Goal: Information Seeking & Learning: Learn about a topic

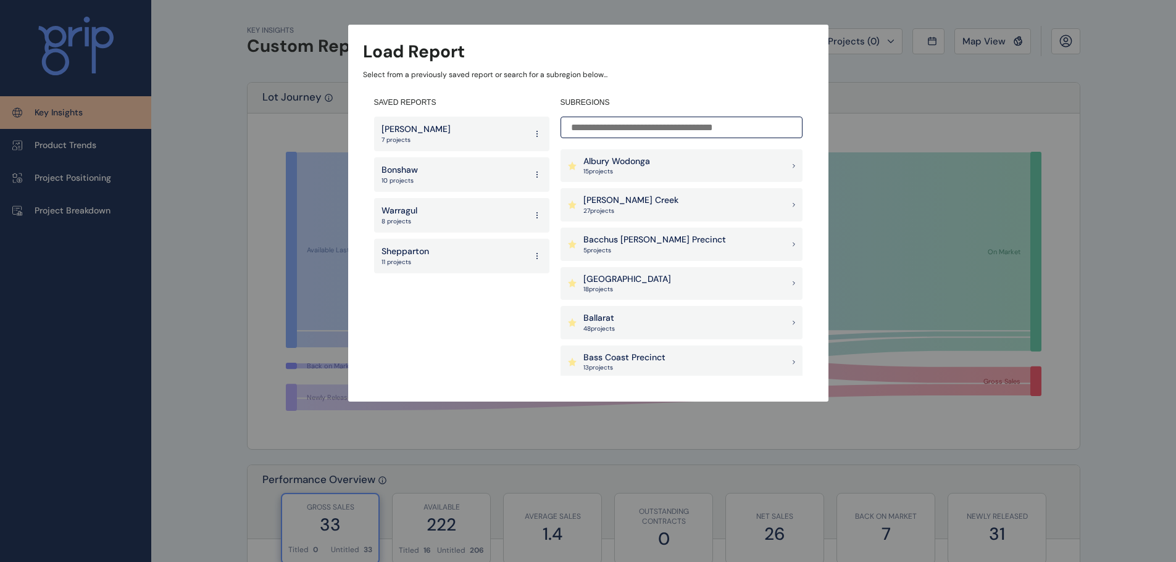
click at [418, 210] on div "Warragul 8 projects" at bounding box center [461, 215] width 175 height 35
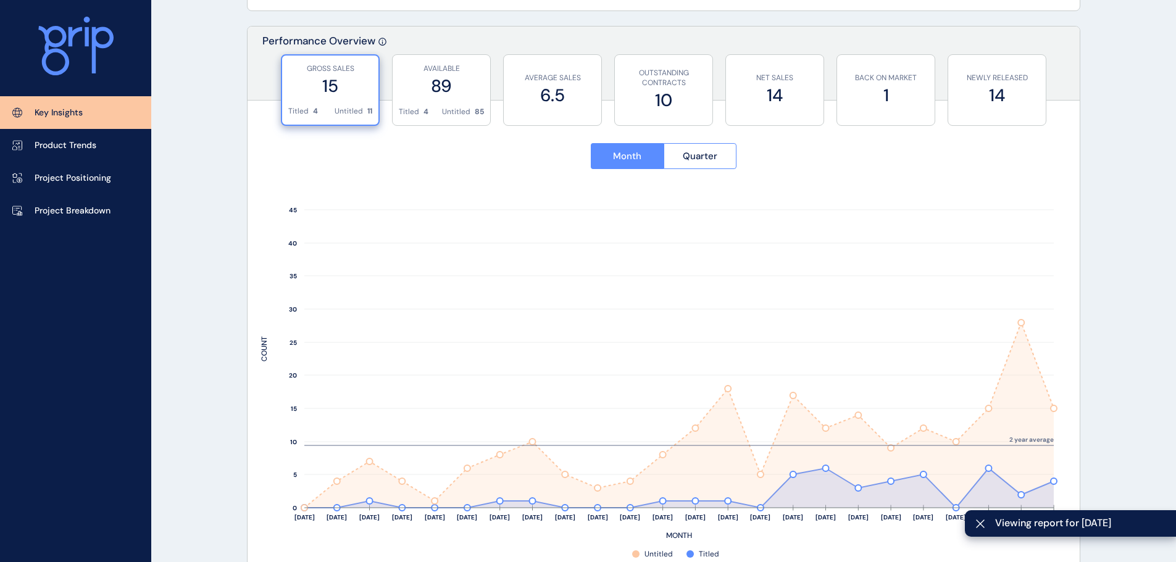
scroll to position [617, 0]
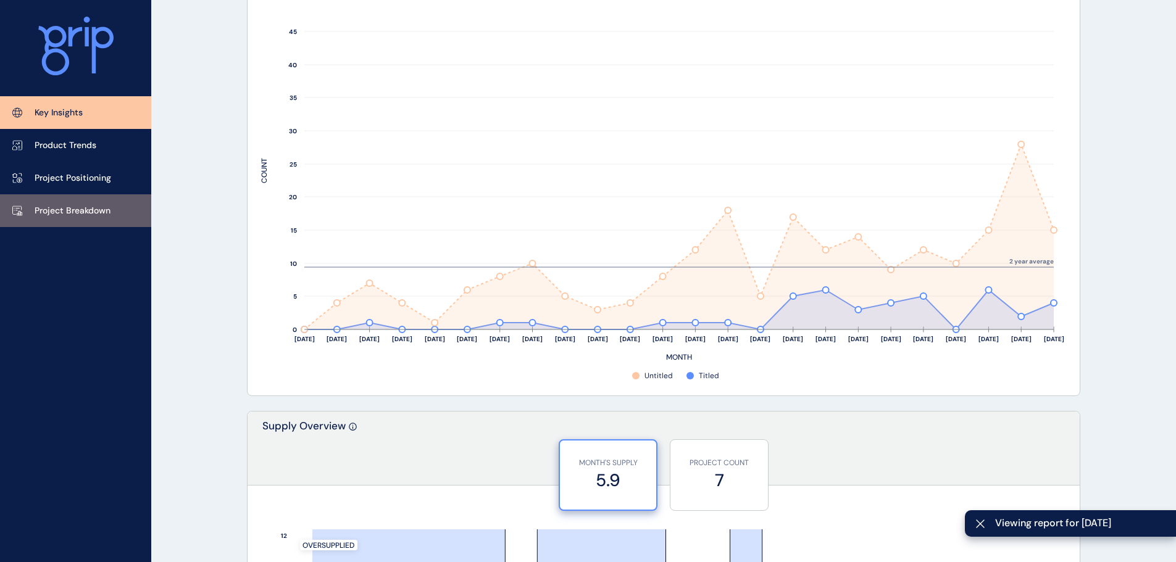
click at [62, 209] on p "Project Breakdown" at bounding box center [73, 211] width 76 height 12
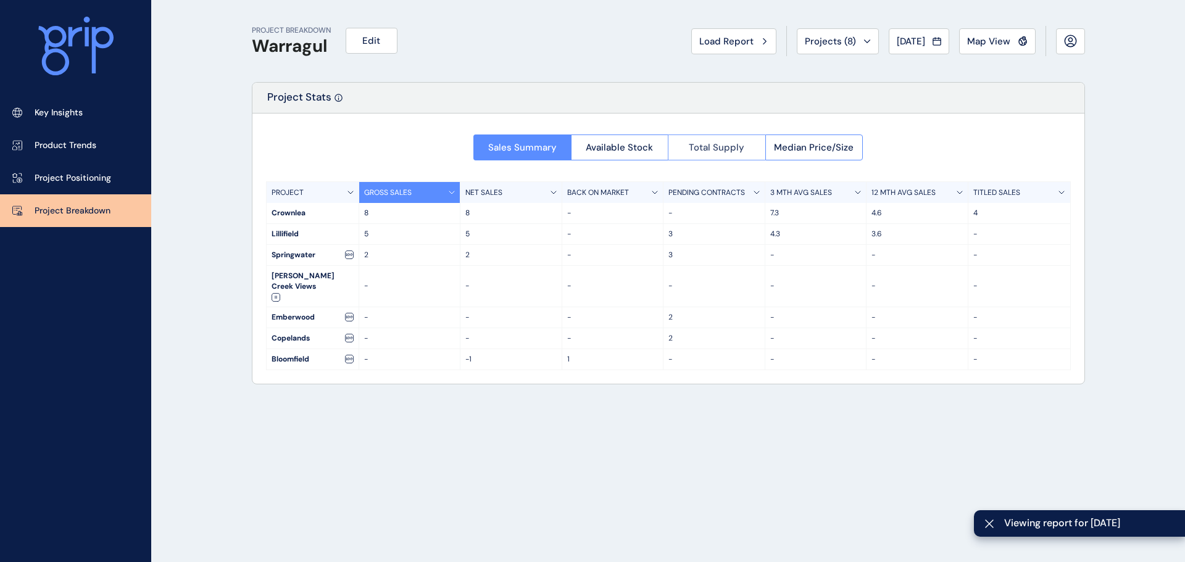
click at [739, 145] on span "Total Supply" at bounding box center [717, 147] width 56 height 12
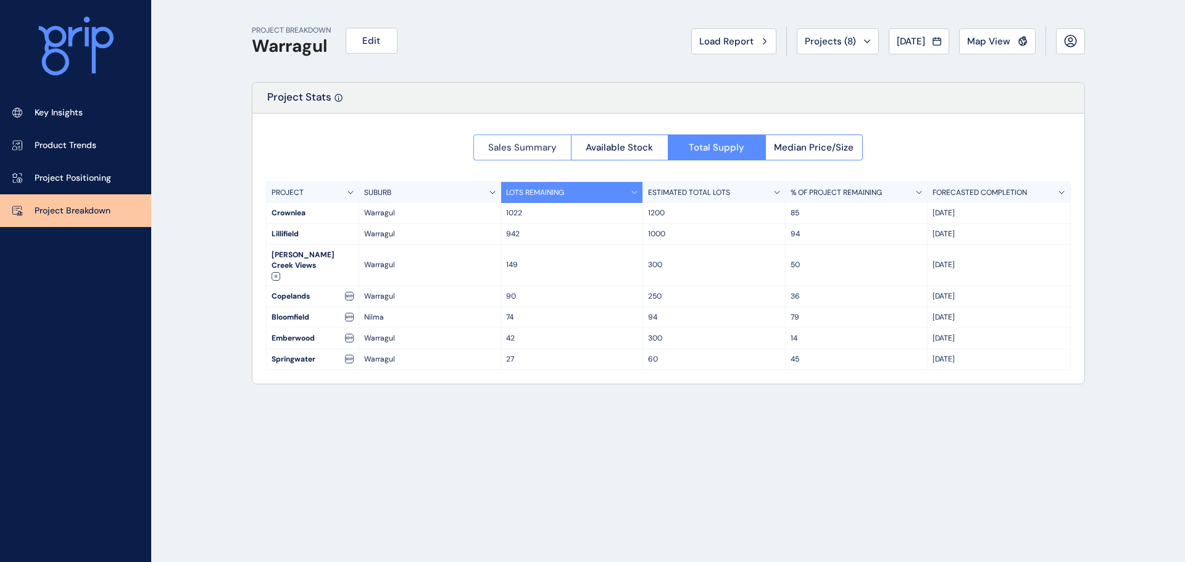
click at [527, 148] on span "Sales Summary" at bounding box center [522, 147] width 69 height 12
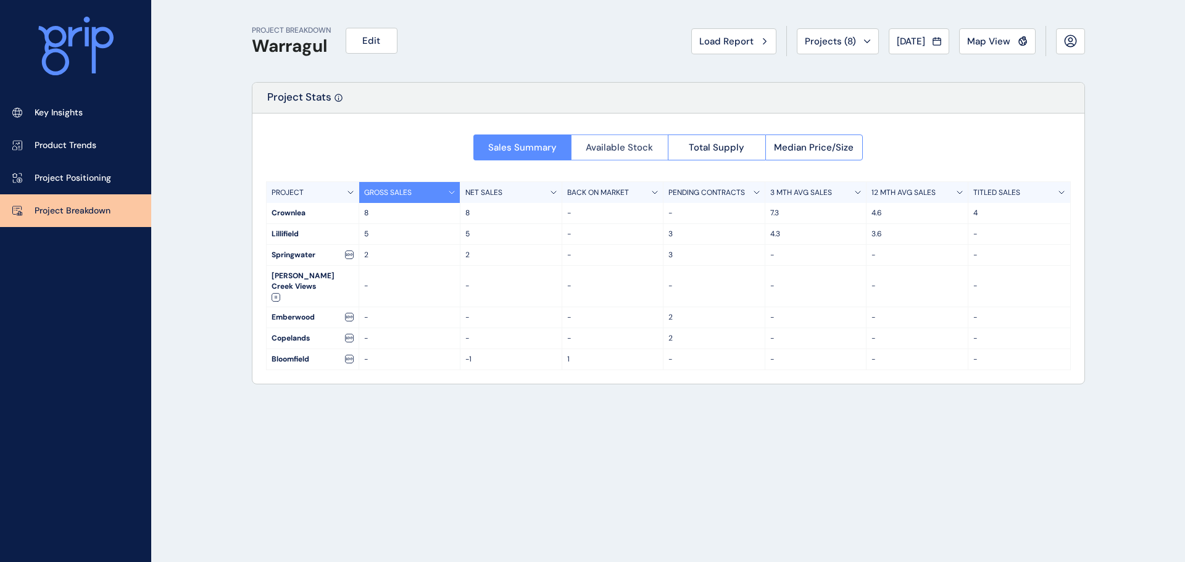
click at [622, 141] on span "Available Stock" at bounding box center [619, 147] width 67 height 12
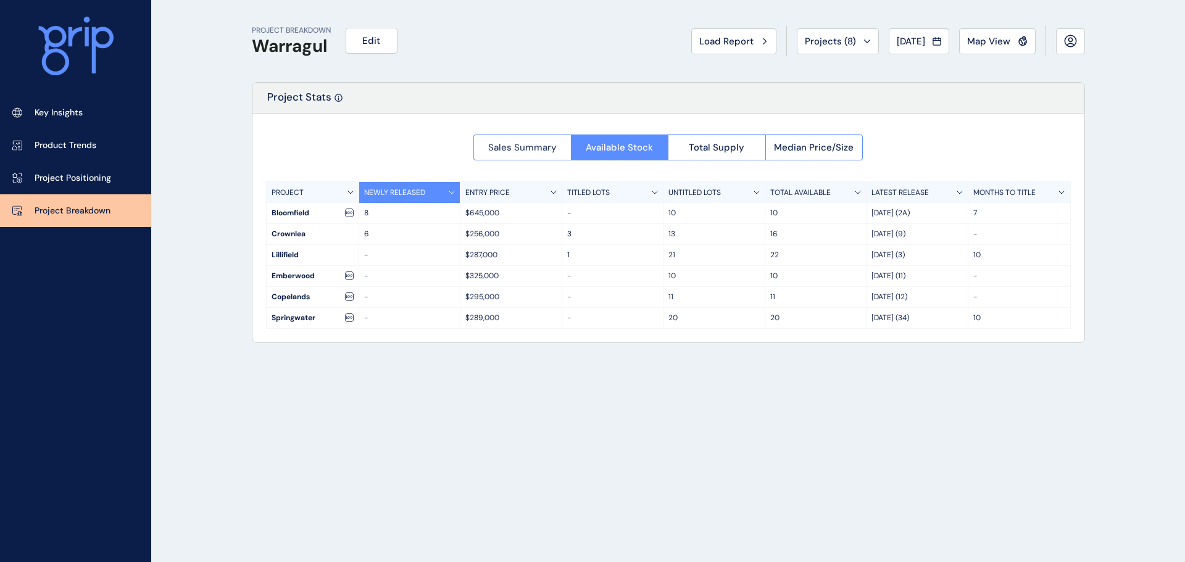
click at [529, 149] on span "Sales Summary" at bounding box center [522, 147] width 69 height 12
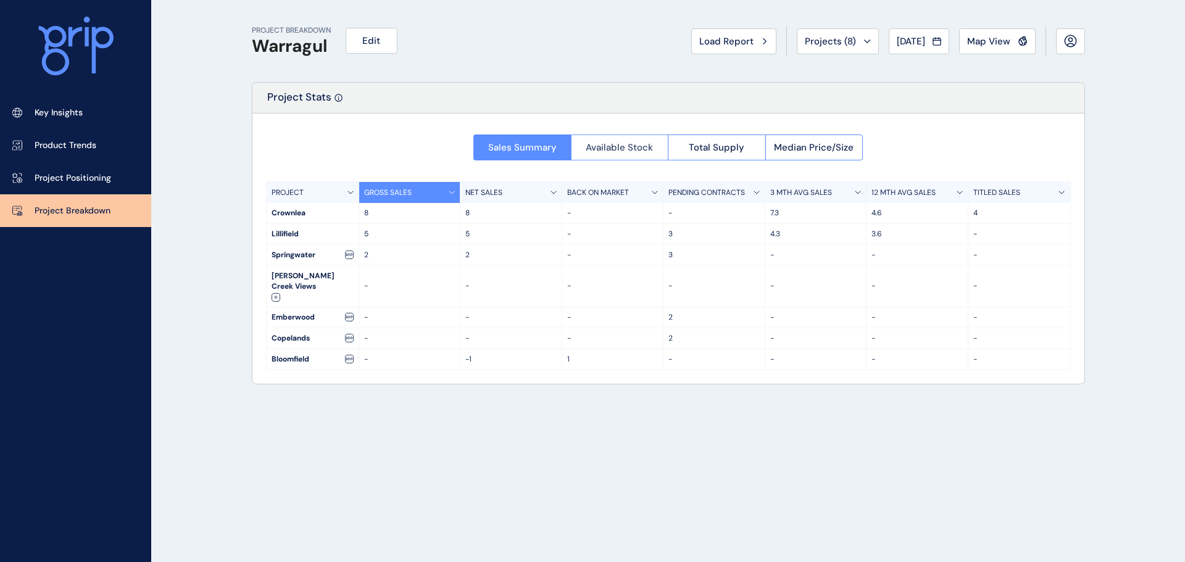
click at [611, 146] on span "Available Stock" at bounding box center [619, 147] width 67 height 12
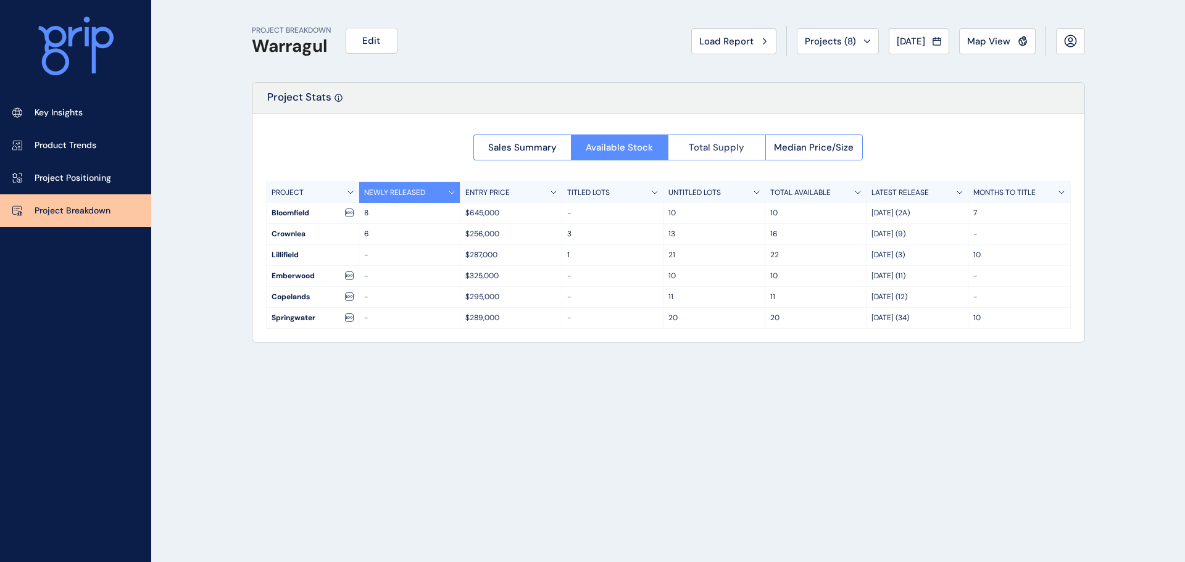
click at [717, 153] on span "Total Supply" at bounding box center [717, 147] width 56 height 12
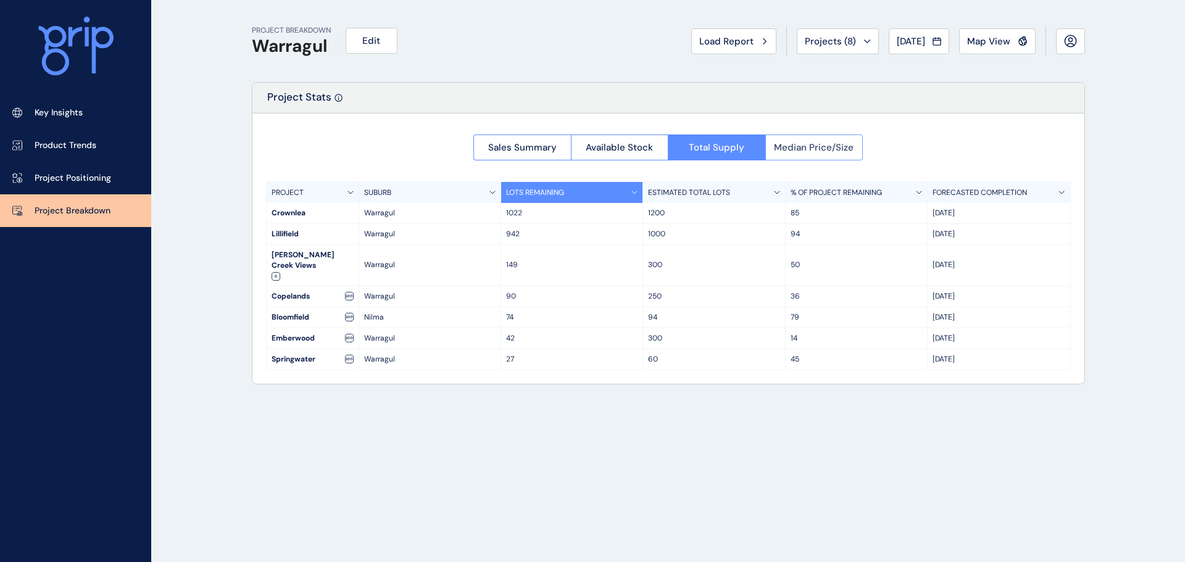
click at [813, 148] on span "Median Price/Size" at bounding box center [814, 147] width 80 height 12
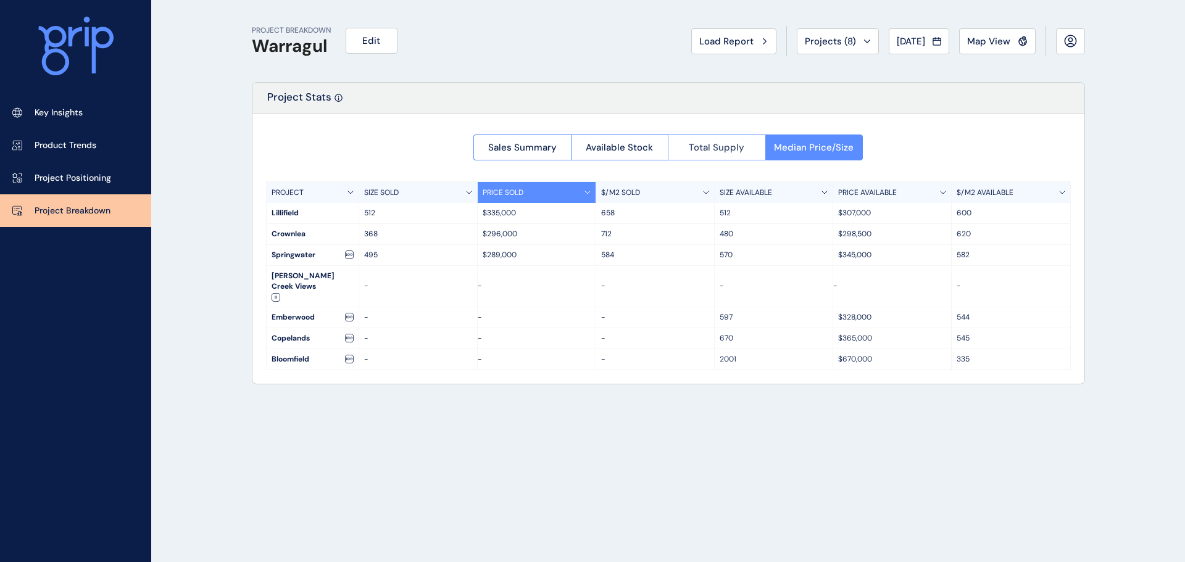
click at [714, 149] on span "Total Supply" at bounding box center [717, 147] width 56 height 12
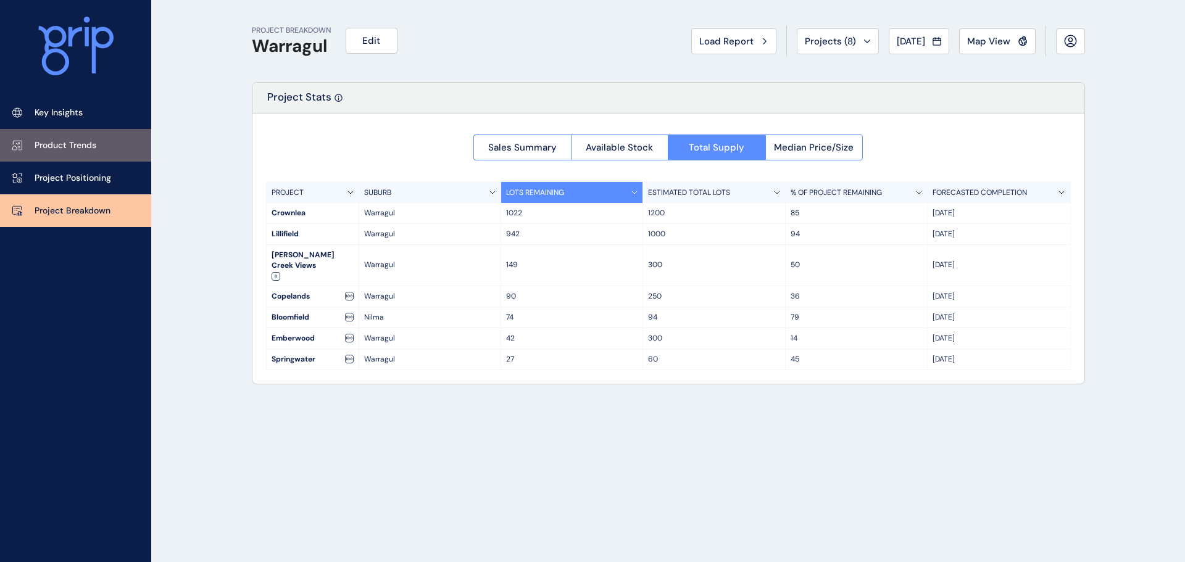
click at [65, 144] on p "Product Trends" at bounding box center [66, 146] width 62 height 12
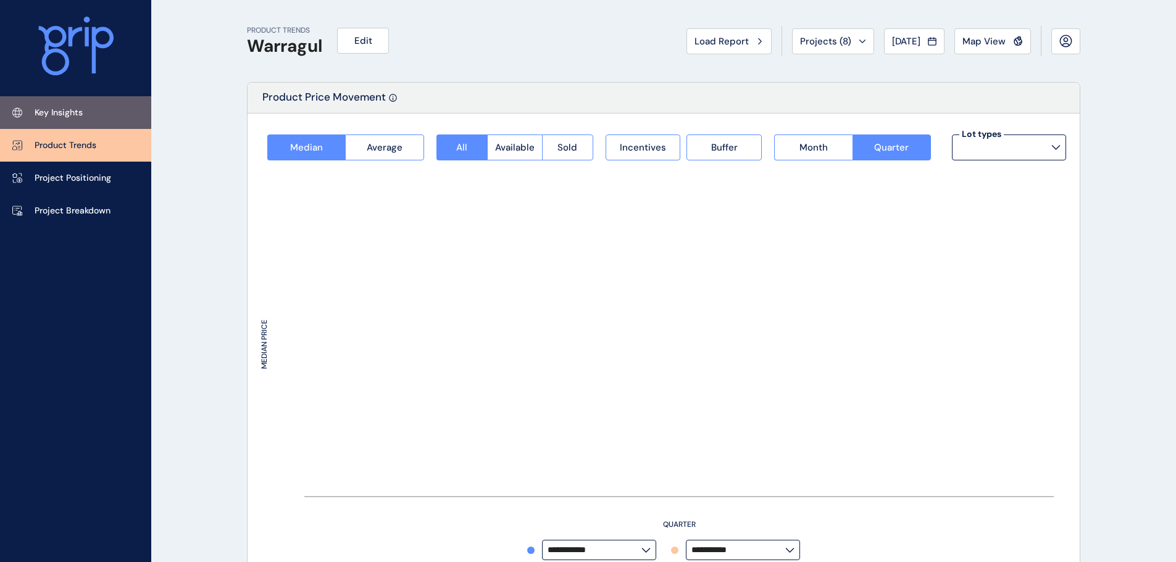
type input "*********"
click at [65, 119] on link "Key Insights" at bounding box center [75, 112] width 151 height 33
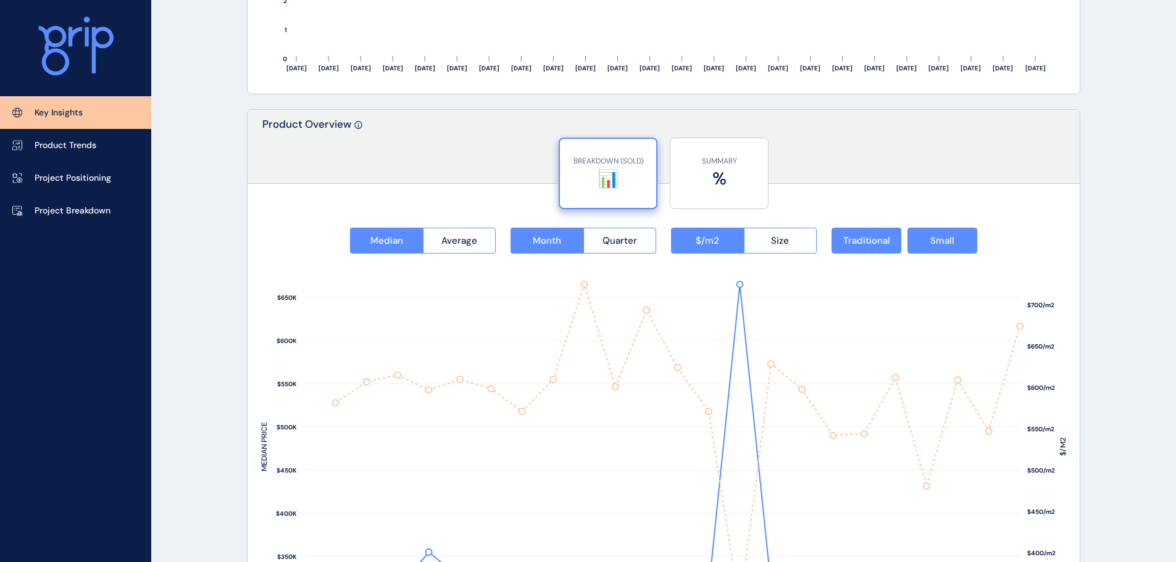
scroll to position [1605, 0]
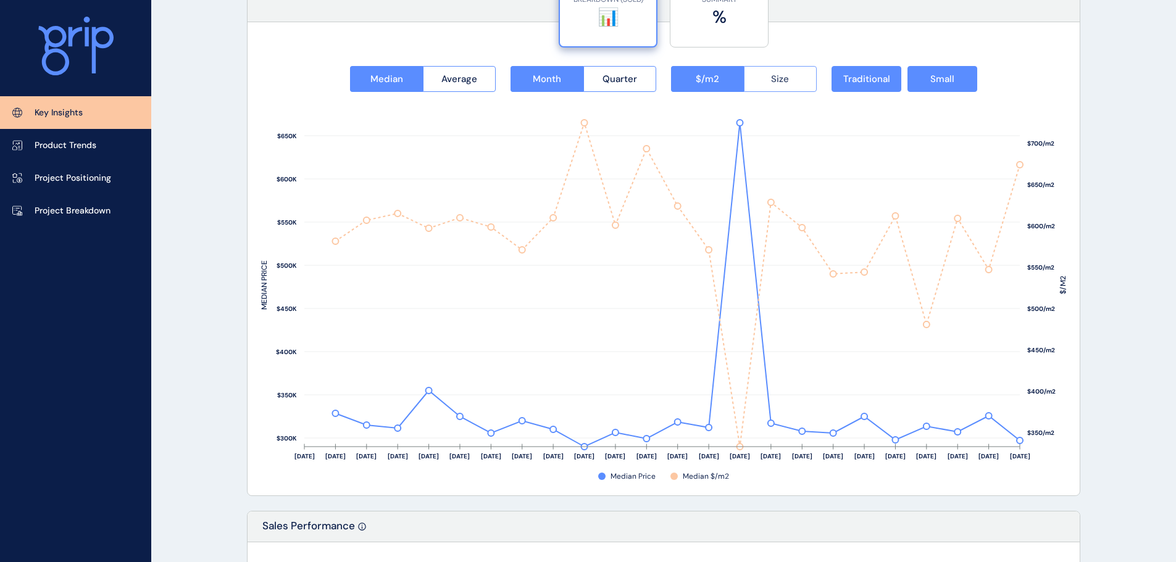
click at [790, 80] on button "Size" at bounding box center [780, 79] width 73 height 26
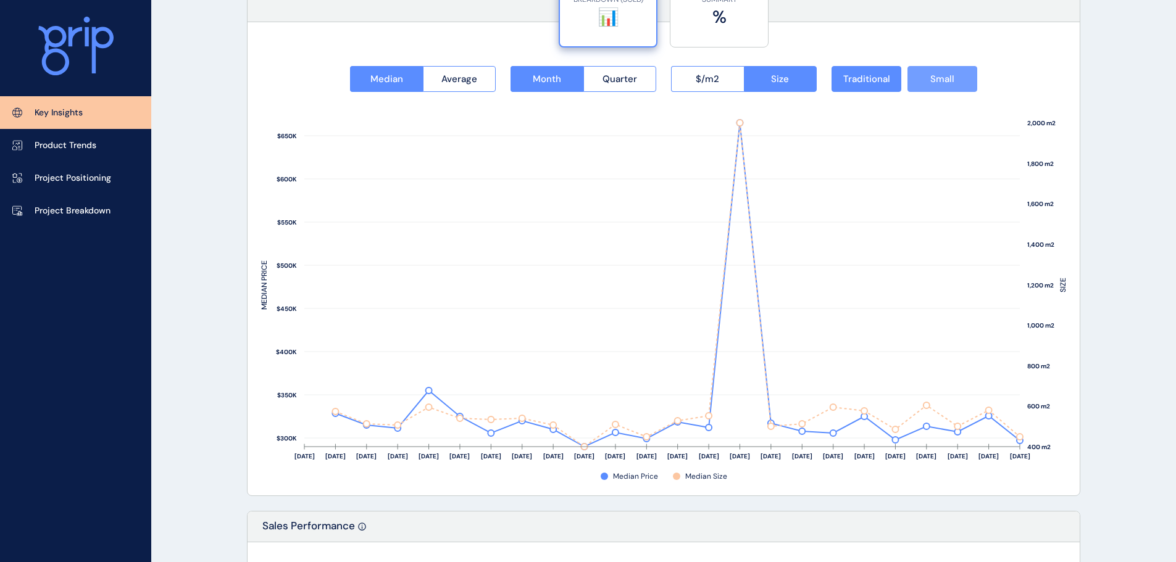
click at [934, 77] on span "Small" at bounding box center [942, 79] width 24 height 12
click at [942, 77] on span "Small" at bounding box center [942, 79] width 24 height 12
click at [466, 77] on span "Average" at bounding box center [459, 79] width 36 height 12
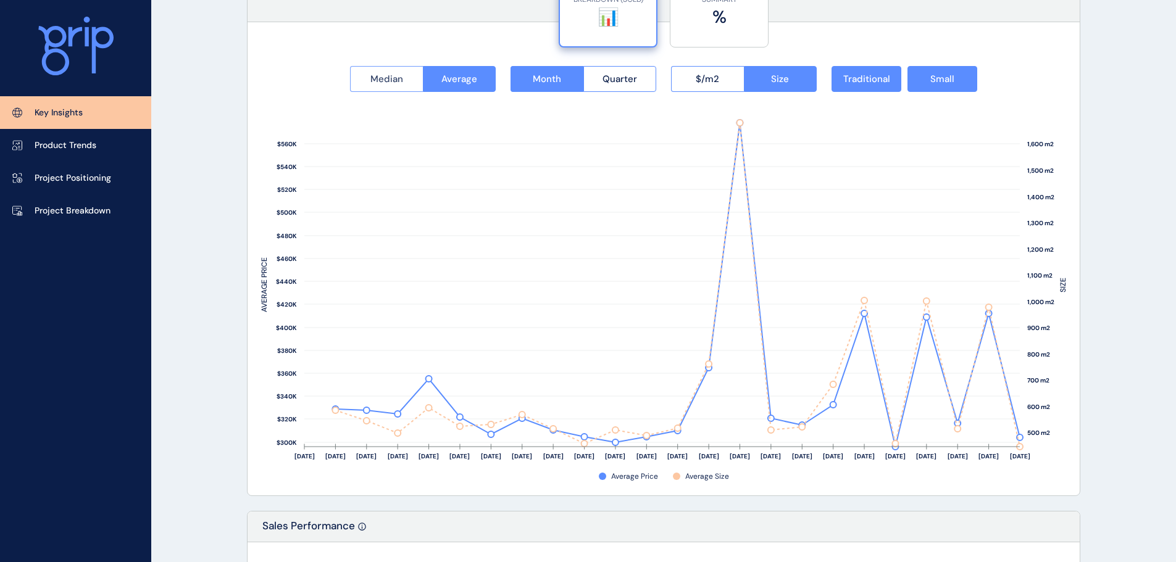
click at [390, 83] on span "Median" at bounding box center [386, 79] width 33 height 12
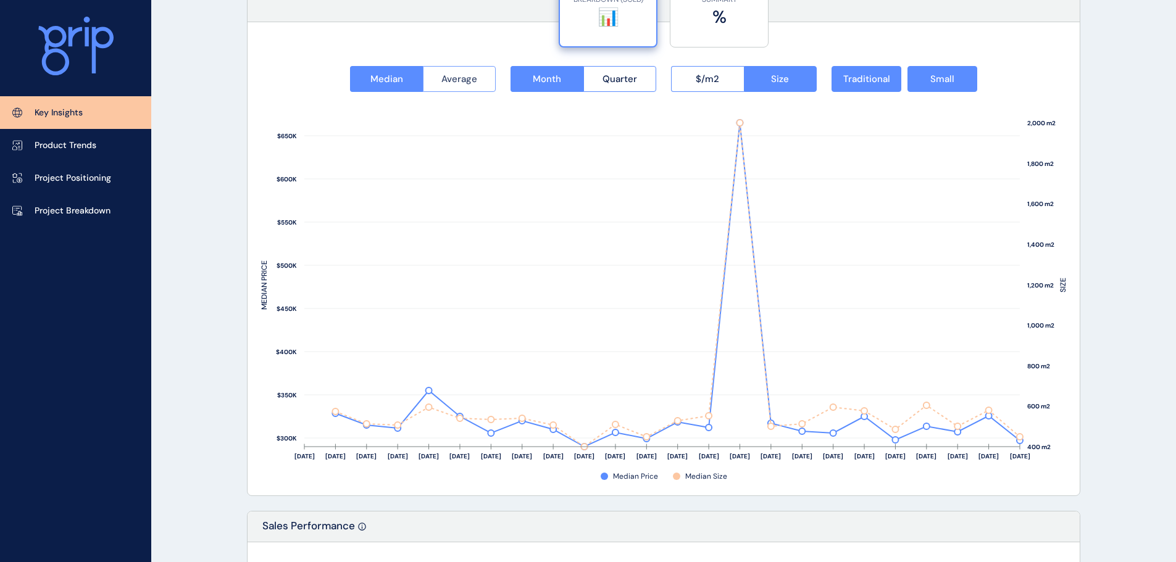
click at [466, 79] on span "Average" at bounding box center [459, 79] width 36 height 12
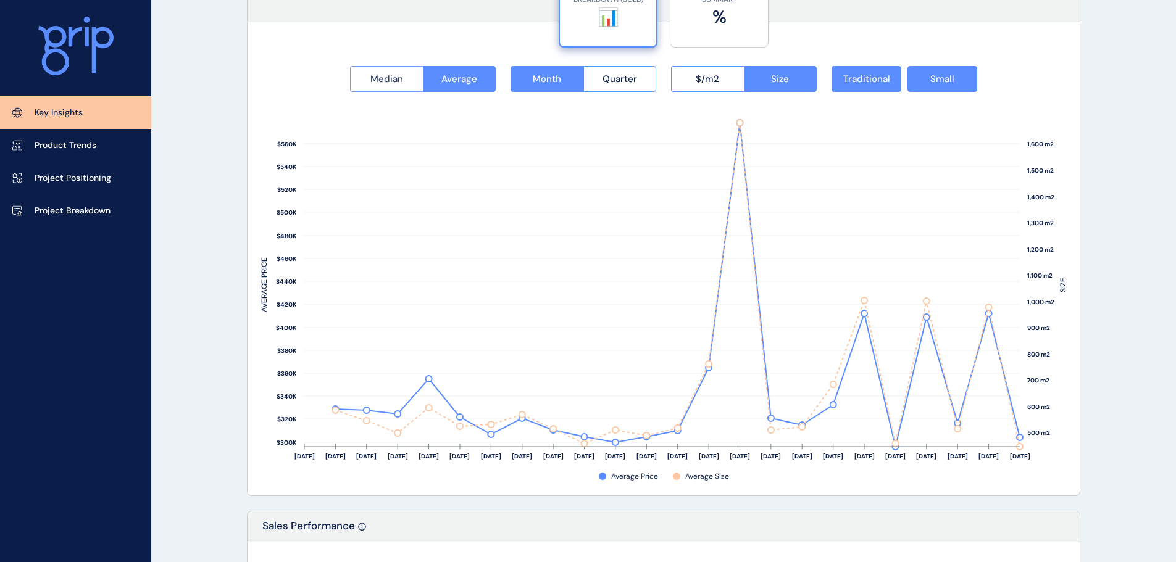
click at [391, 82] on span "Median" at bounding box center [386, 79] width 33 height 12
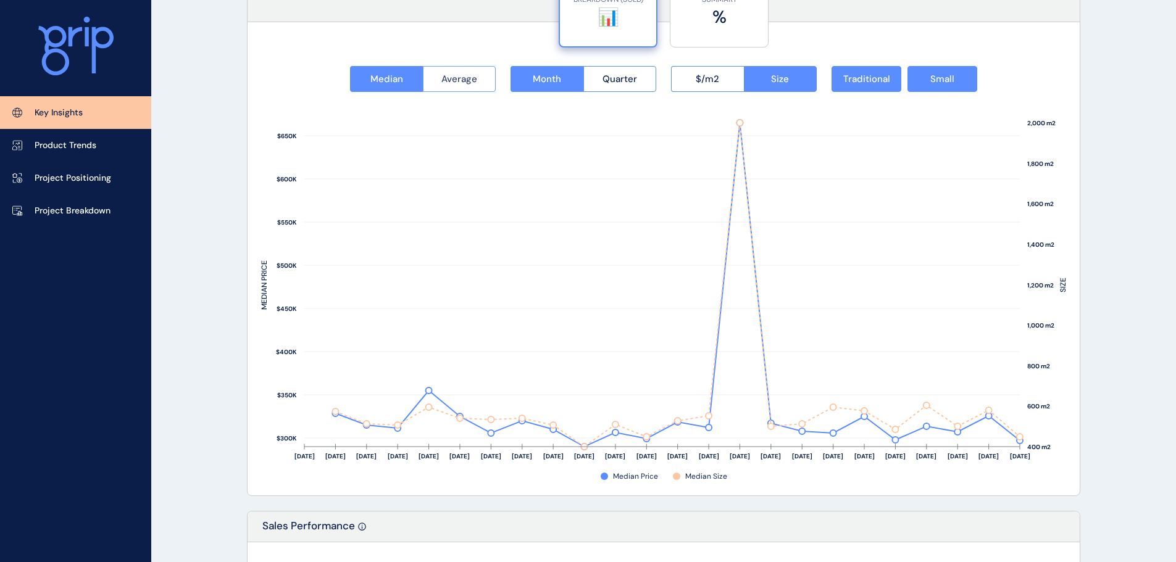
click at [448, 82] on span "Average" at bounding box center [459, 79] width 36 height 12
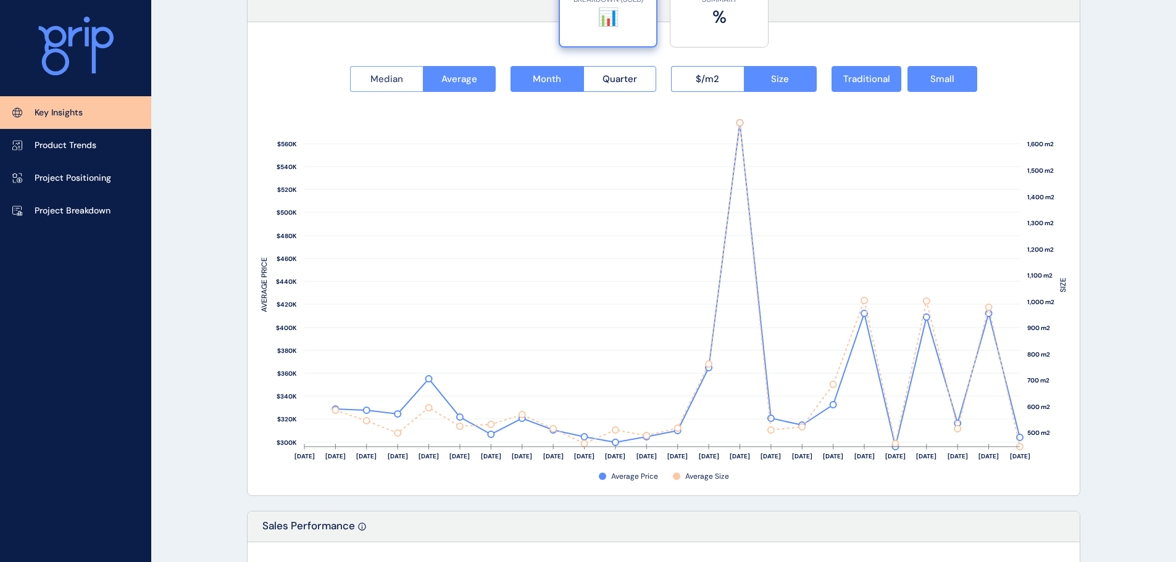
click at [370, 82] on button "Median" at bounding box center [386, 79] width 73 height 26
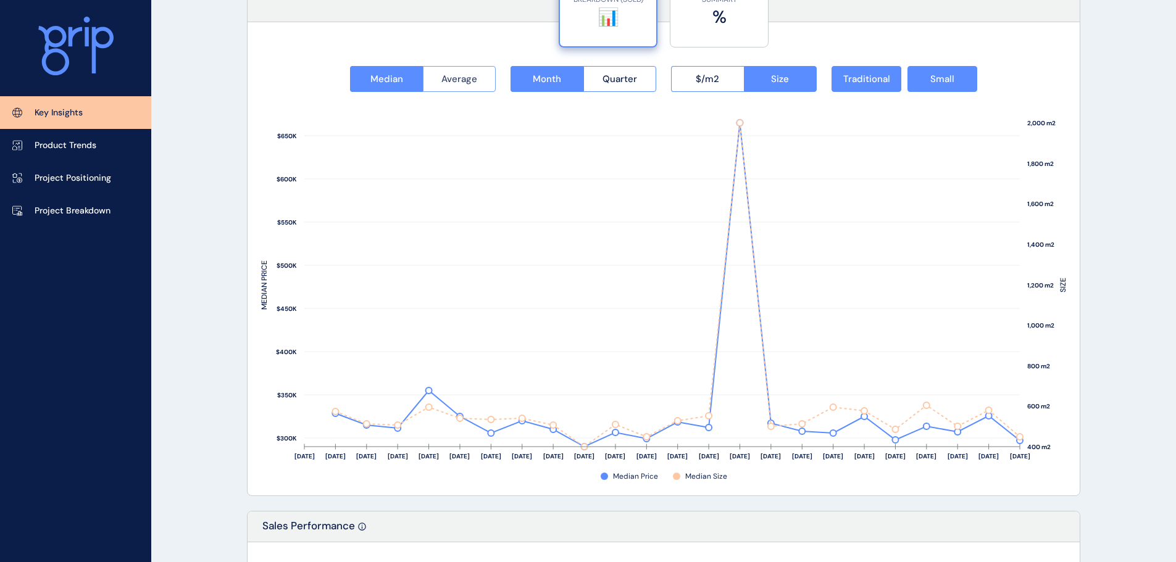
click at [459, 78] on span "Average" at bounding box center [459, 79] width 36 height 12
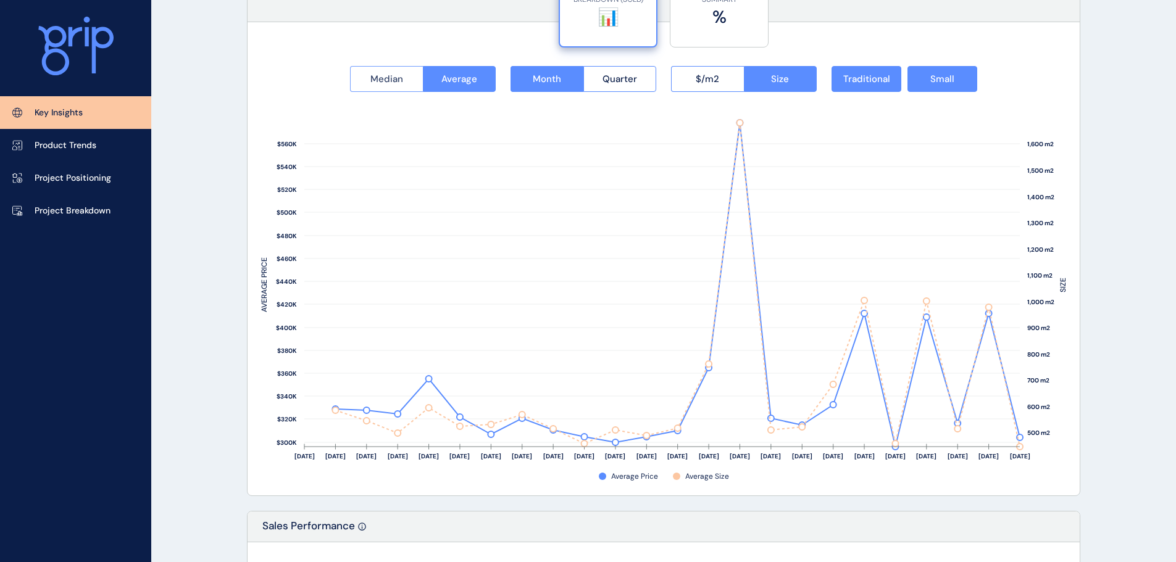
click at [387, 81] on span "Median" at bounding box center [386, 79] width 33 height 12
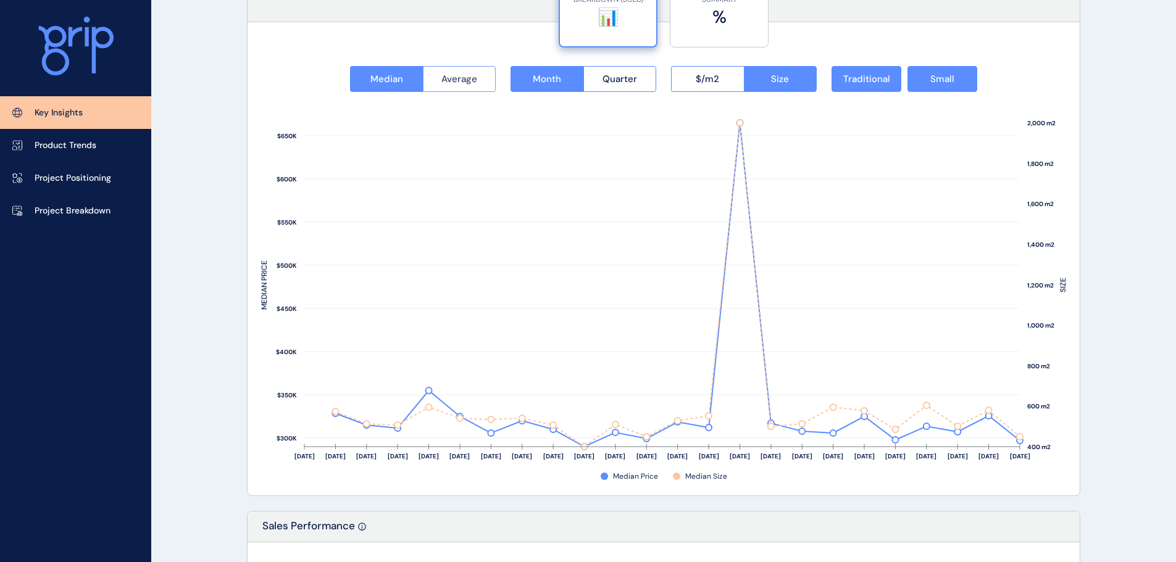
click at [459, 78] on span "Average" at bounding box center [459, 79] width 36 height 12
